Goal: Information Seeking & Learning: Check status

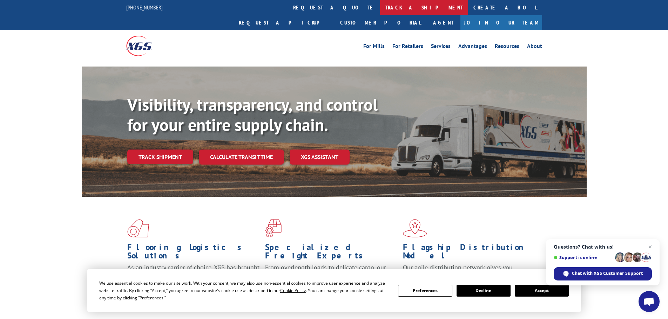
drag, startPoint x: 640, startPoint y: 0, endPoint x: 316, endPoint y: 9, distance: 324.1
click at [380, 9] on link "track a shipment" at bounding box center [424, 7] width 88 height 15
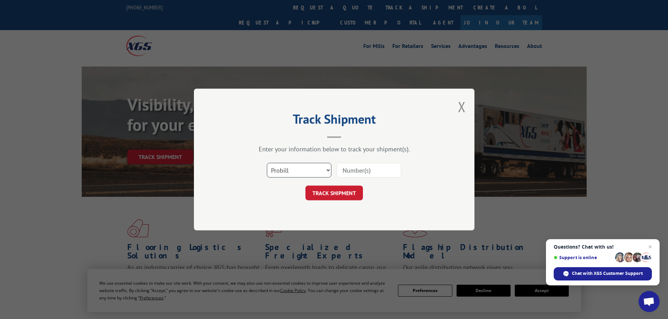
click at [309, 171] on select "Select category... Probill BOL PO" at bounding box center [299, 170] width 65 height 15
select select "bol"
click at [267, 163] on select "Select category... Probill BOL PO" at bounding box center [299, 170] width 65 height 15
paste input "474988"
type input "474988"
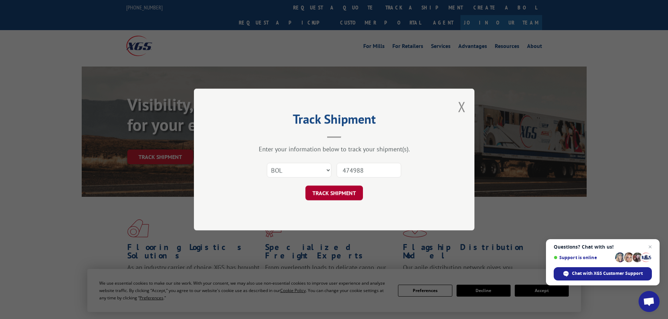
click at [323, 196] on button "TRACK SHIPMENT" at bounding box center [334, 193] width 58 height 15
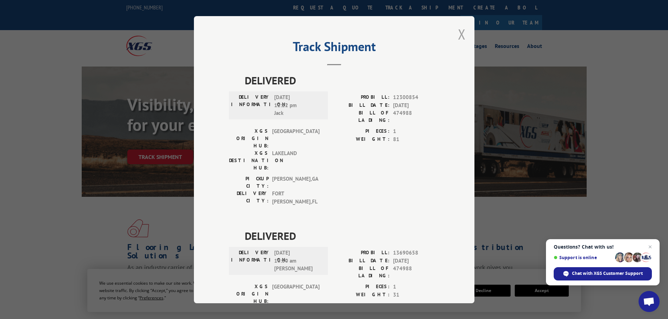
click at [459, 34] on button "Close modal" at bounding box center [462, 34] width 8 height 19
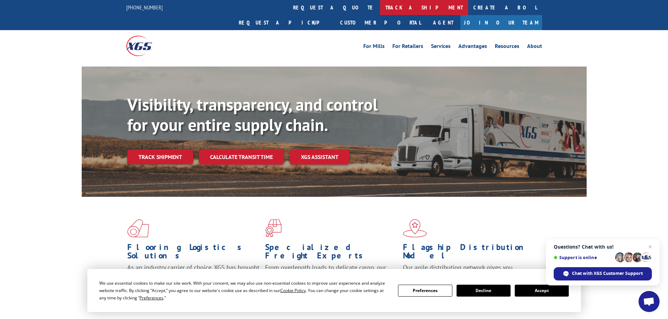
click at [380, 7] on link "track a shipment" at bounding box center [424, 7] width 88 height 15
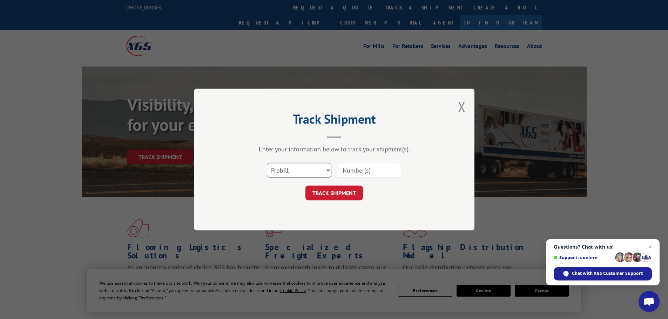
click at [301, 171] on select "Select category... Probill BOL PO" at bounding box center [299, 170] width 65 height 15
select select "bol"
click at [267, 163] on select "Select category... Probill BOL PO" at bounding box center [299, 170] width 65 height 15
paste input "5606495"
type input "5606495"
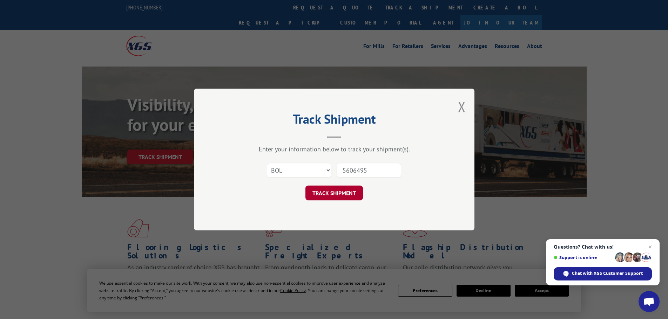
click at [331, 192] on button "TRACK SHIPMENT" at bounding box center [334, 193] width 58 height 15
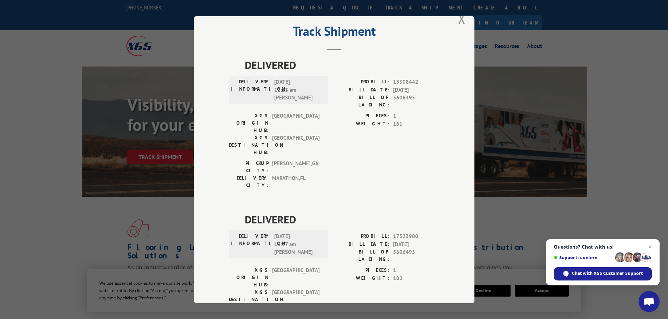
scroll to position [28, 0]
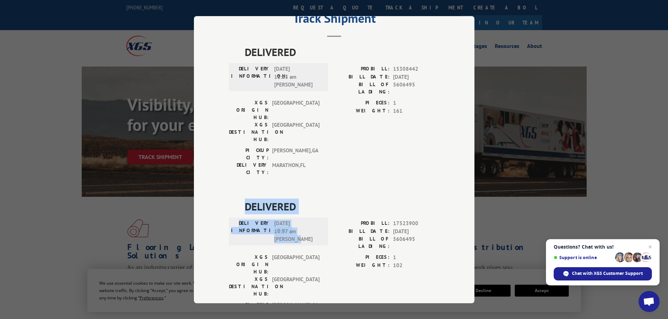
drag, startPoint x: 301, startPoint y: 197, endPoint x: 234, endPoint y: 164, distance: 74.8
click at [234, 199] on div "DELIVERED DELIVERY INFORMATION: [DATE] 10:57 am [PERSON_NAME] PROBILL: 17523900…" at bounding box center [334, 267] width 210 height 136
copy div "DELIVERED DELIVERY INFORMATION: [DATE] 10:57 am [PERSON_NAME]"
